Goal: Information Seeking & Learning: Learn about a topic

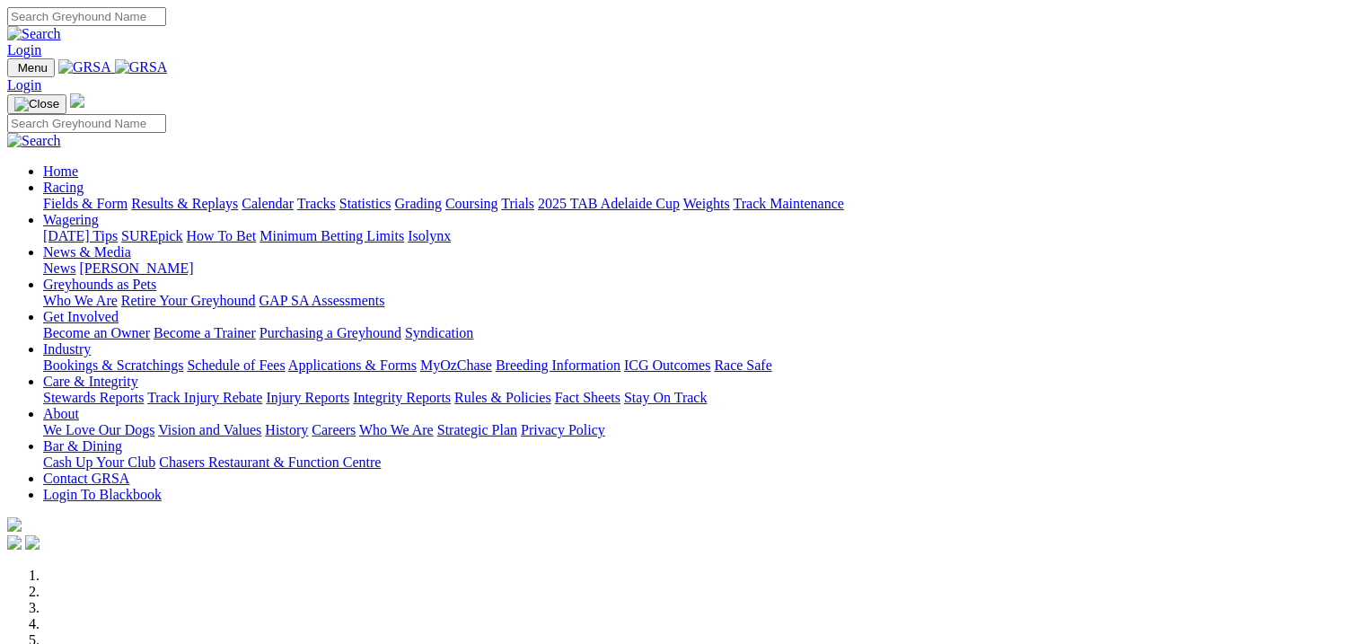
click at [84, 180] on link "Racing" at bounding box center [63, 187] width 40 height 15
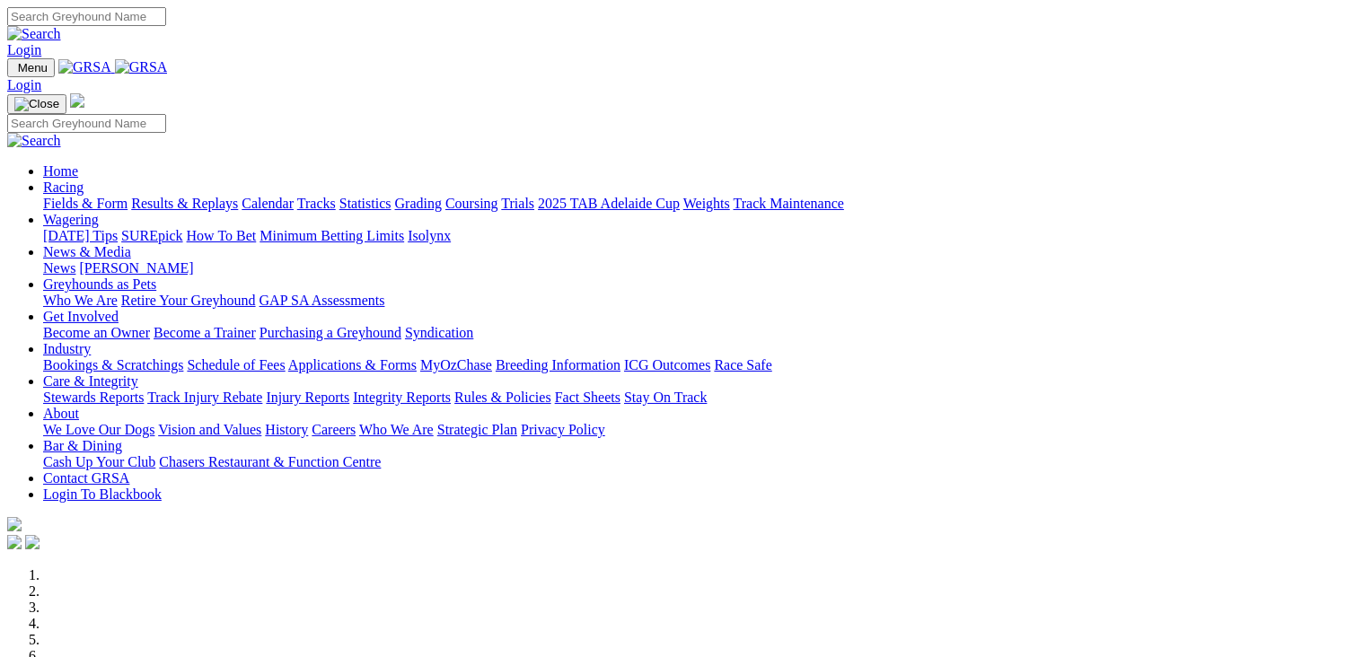
click at [84, 180] on link "Racing" at bounding box center [63, 187] width 40 height 15
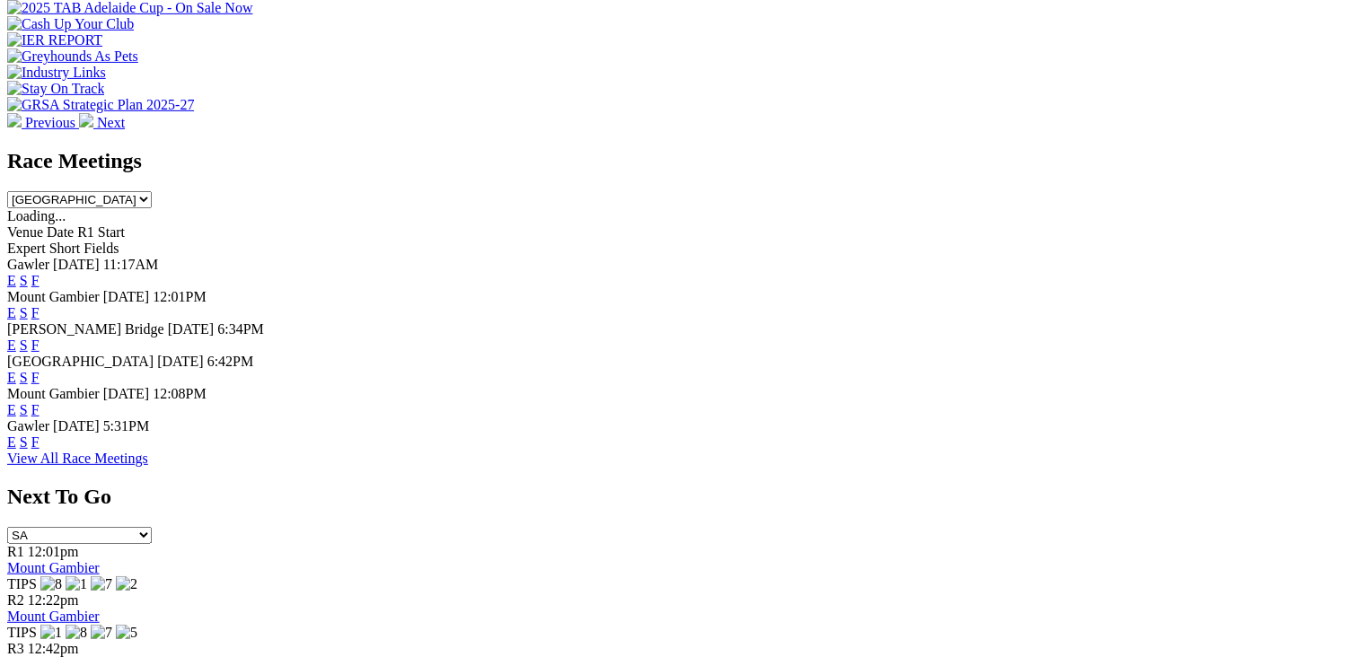
scroll to position [588, 0]
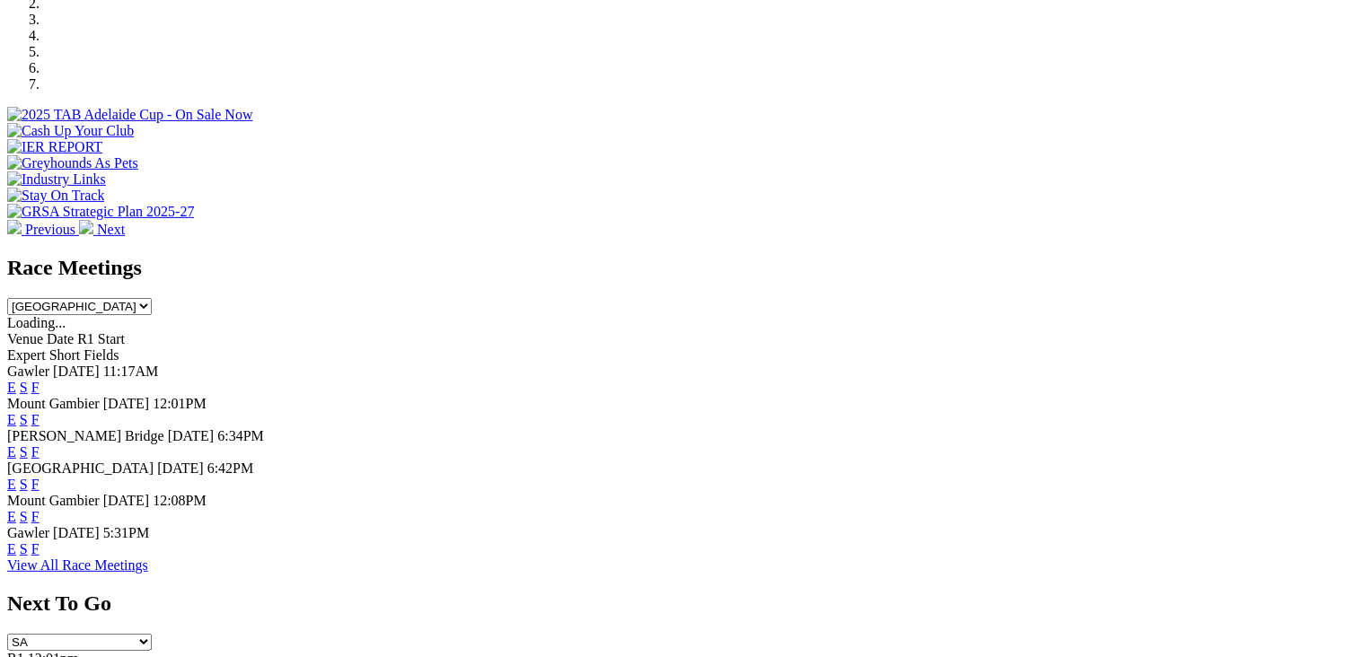
click at [40, 550] on link "F" at bounding box center [35, 549] width 8 height 15
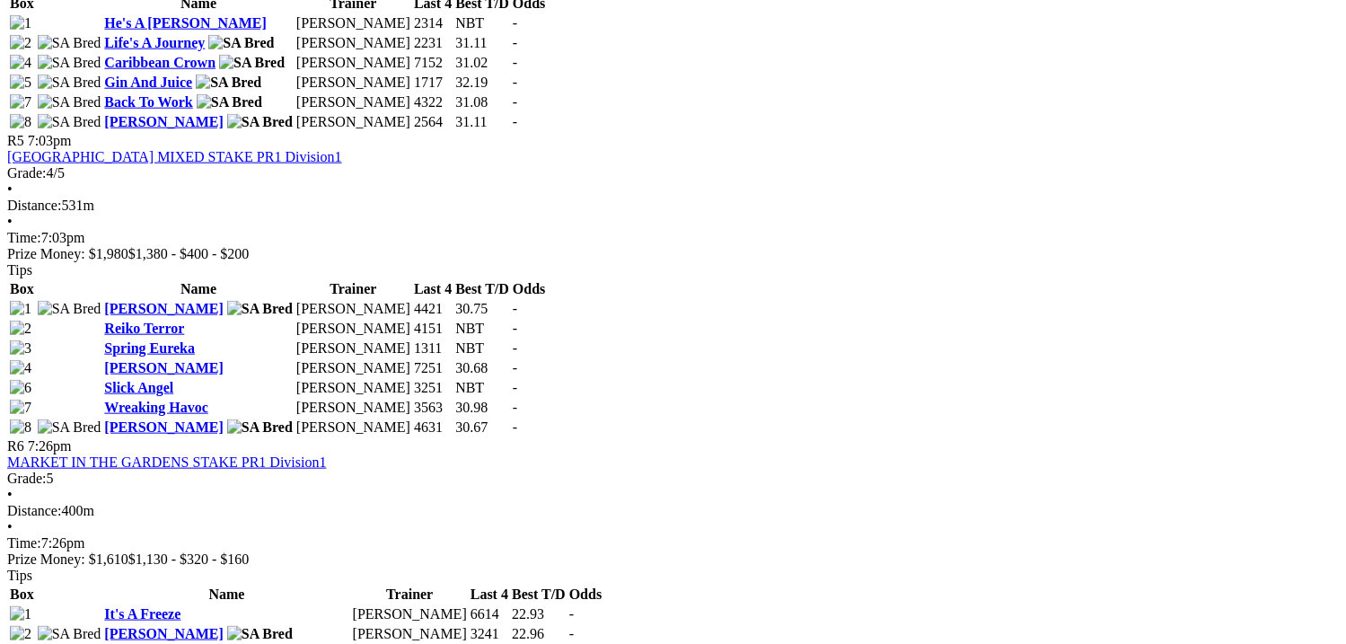
scroll to position [1976, 0]
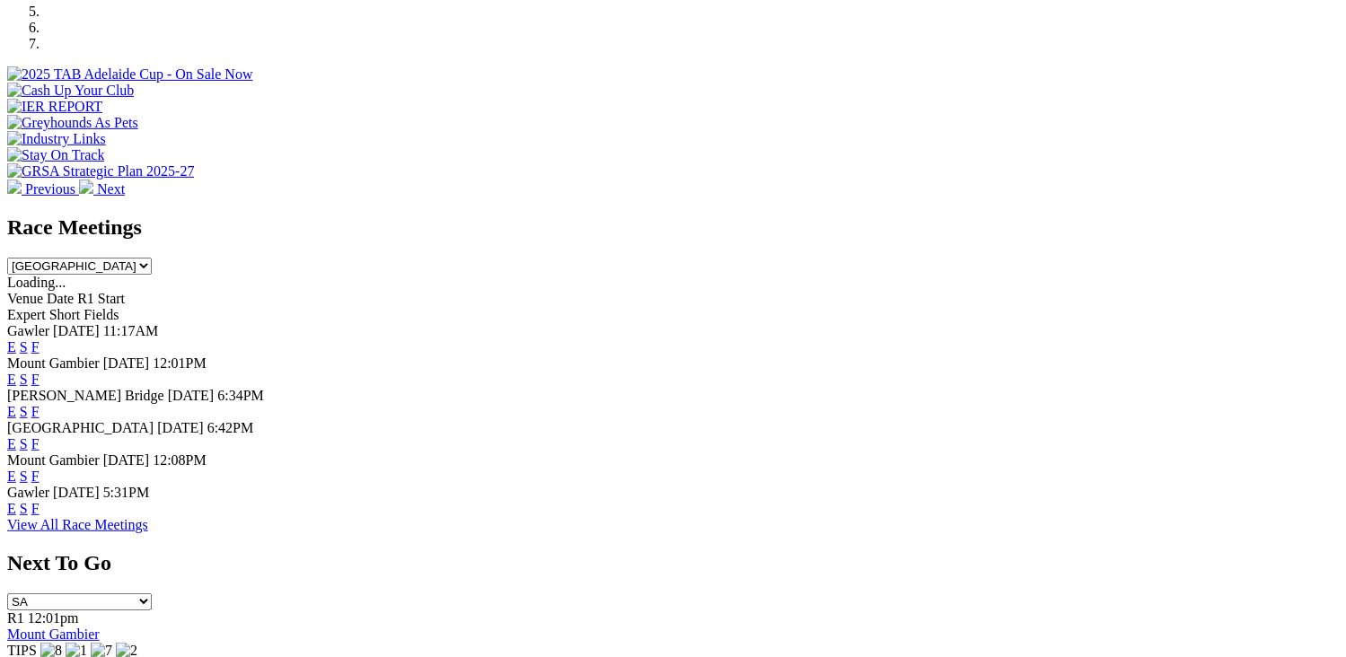
scroll to position [719, 0]
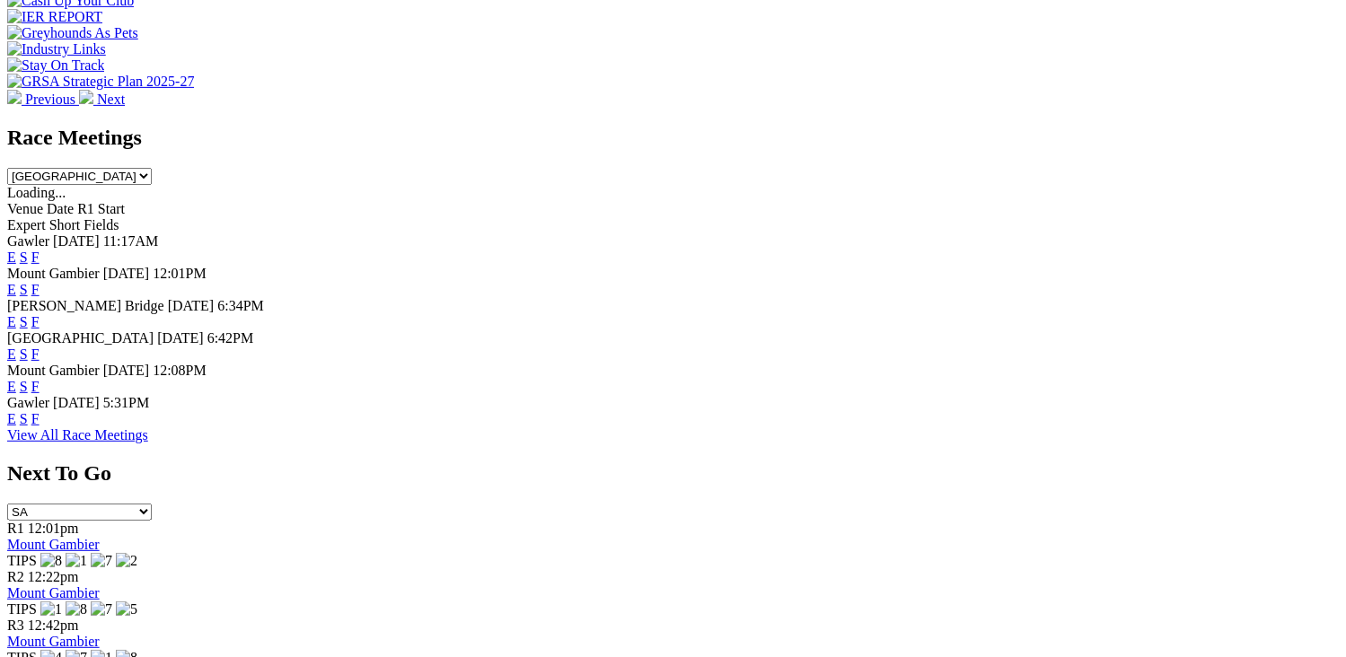
click at [40, 347] on link "F" at bounding box center [35, 354] width 8 height 15
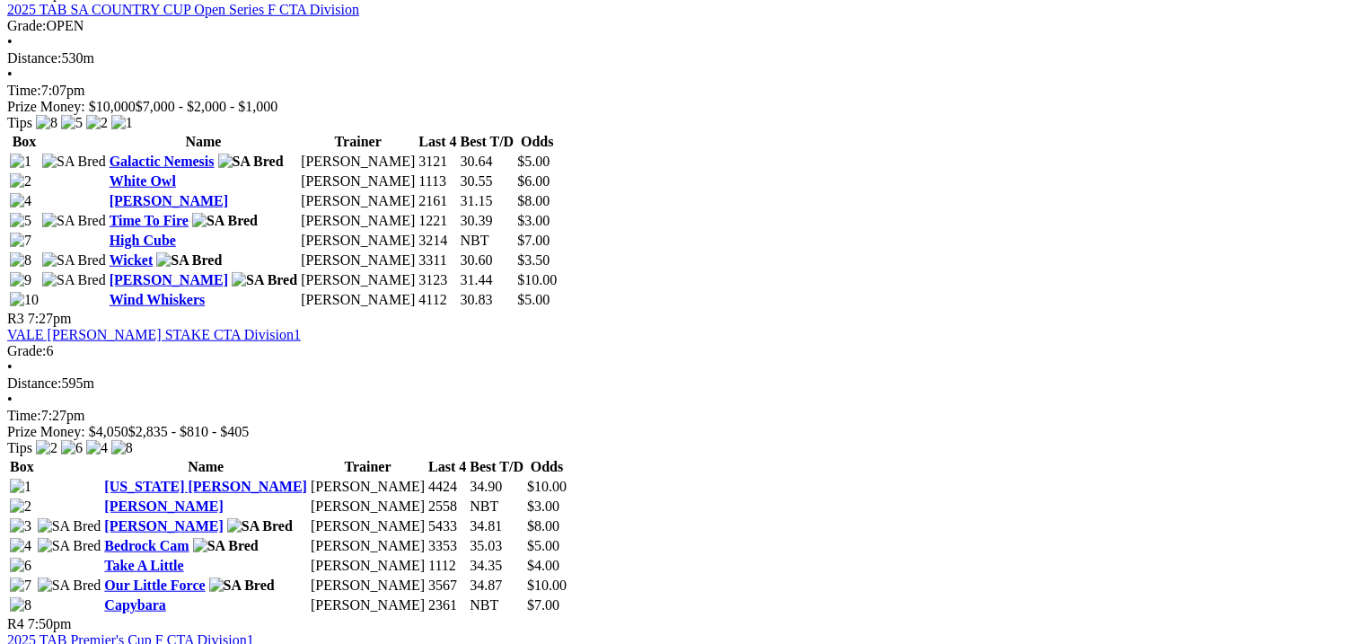
scroll to position [1347, 0]
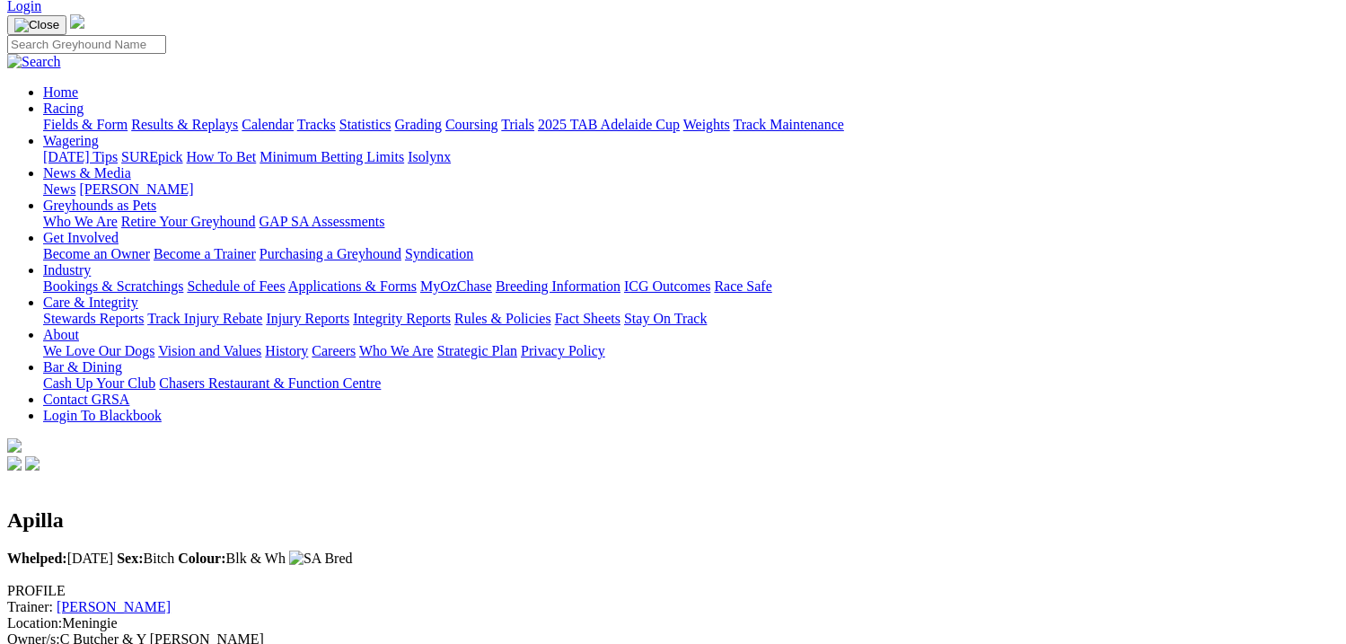
scroll to position [90, 0]
